Goal: Find specific page/section: Find specific page/section

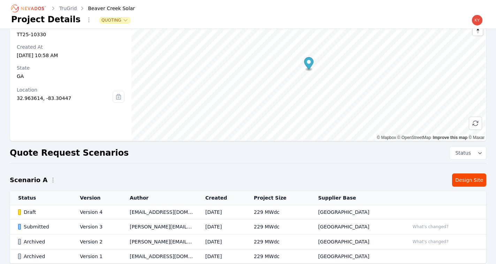
scroll to position [59, 0]
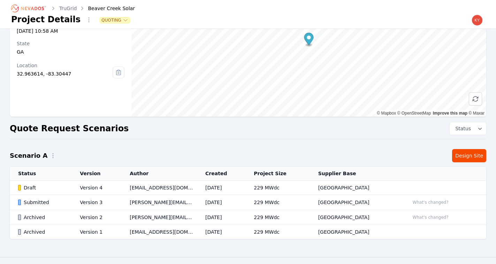
click at [38, 8] on icon "Breadcrumb" at bounding box center [29, 8] width 38 height 11
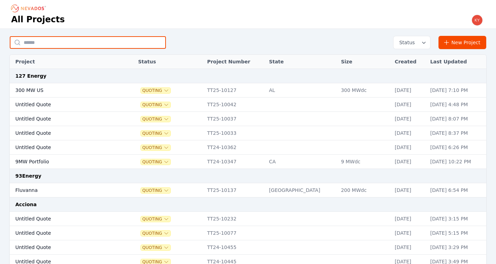
click at [99, 43] on input "text" at bounding box center [88, 42] width 156 height 13
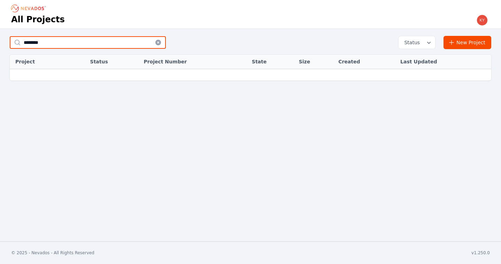
type input "********"
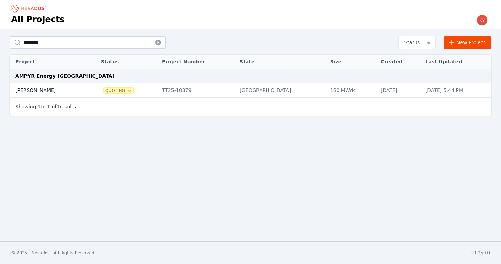
click at [62, 84] on td "Marshall's" at bounding box center [48, 90] width 77 height 14
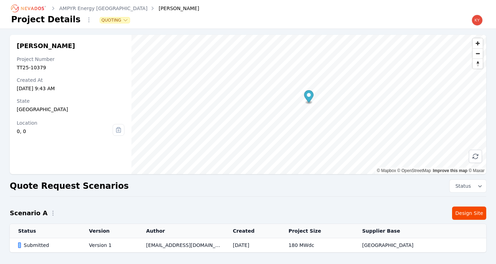
scroll to position [1, 0]
click at [104, 245] on td "Version 1" at bounding box center [108, 245] width 57 height 14
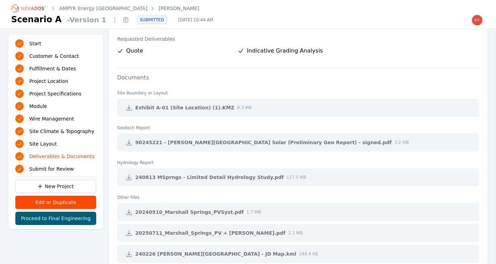
scroll to position [1452, 0]
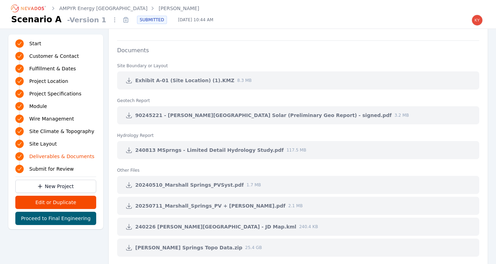
click at [129, 81] on icon at bounding box center [128, 80] width 5 height 5
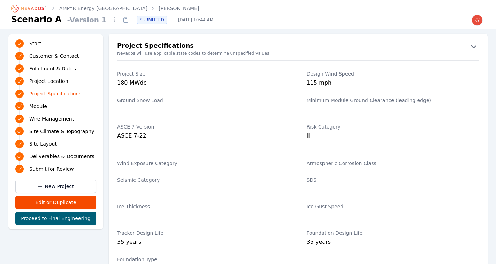
scroll to position [508, 0]
drag, startPoint x: 149, startPoint y: 7, endPoint x: 117, endPoint y: 9, distance: 31.7
click at [117, 9] on div "AMPYR Energy USA Marshall's" at bounding box center [247, 8] width 473 height 11
copy link "Marshall's"
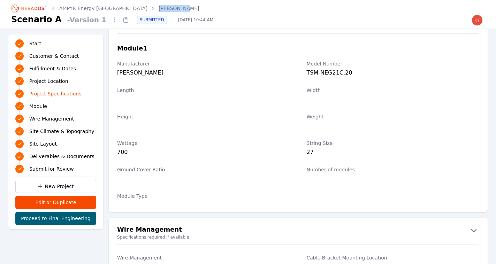
scroll to position [785, 0]
